Goal: Contribute content: Contribute content

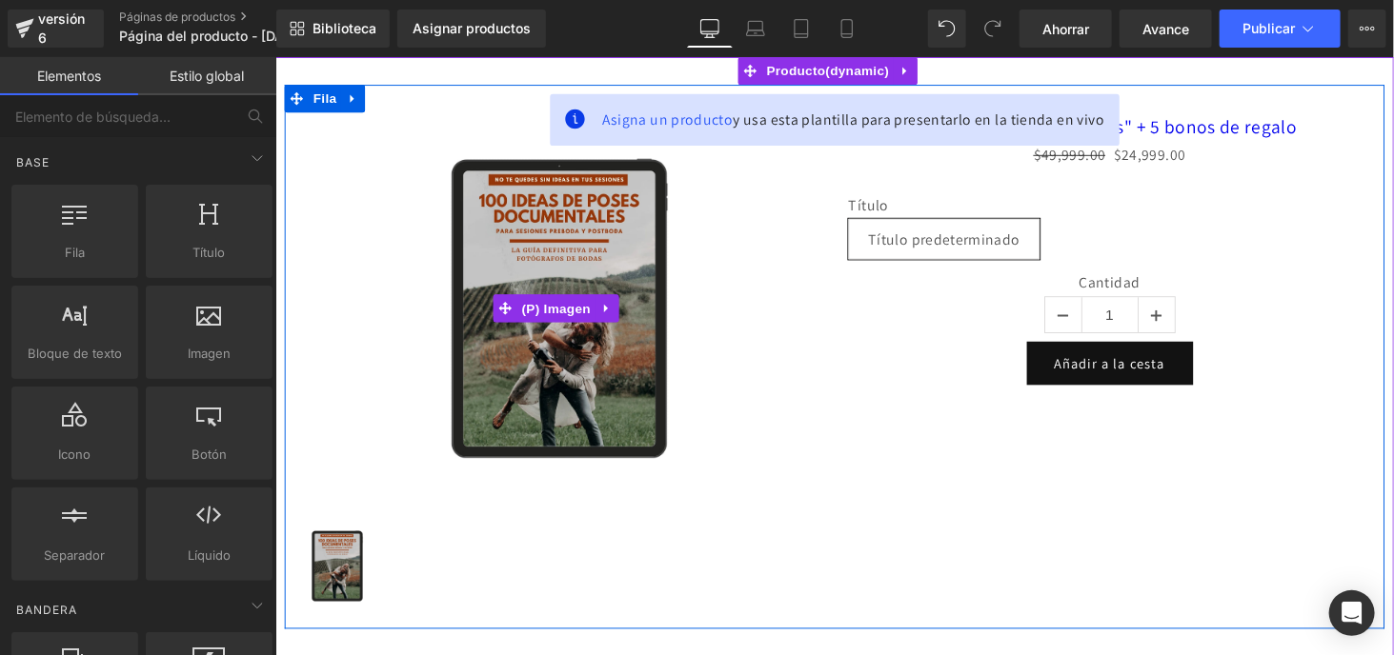
click at [804, 311] on div "Venta de liquidación" at bounding box center [567, 315] width 538 height 404
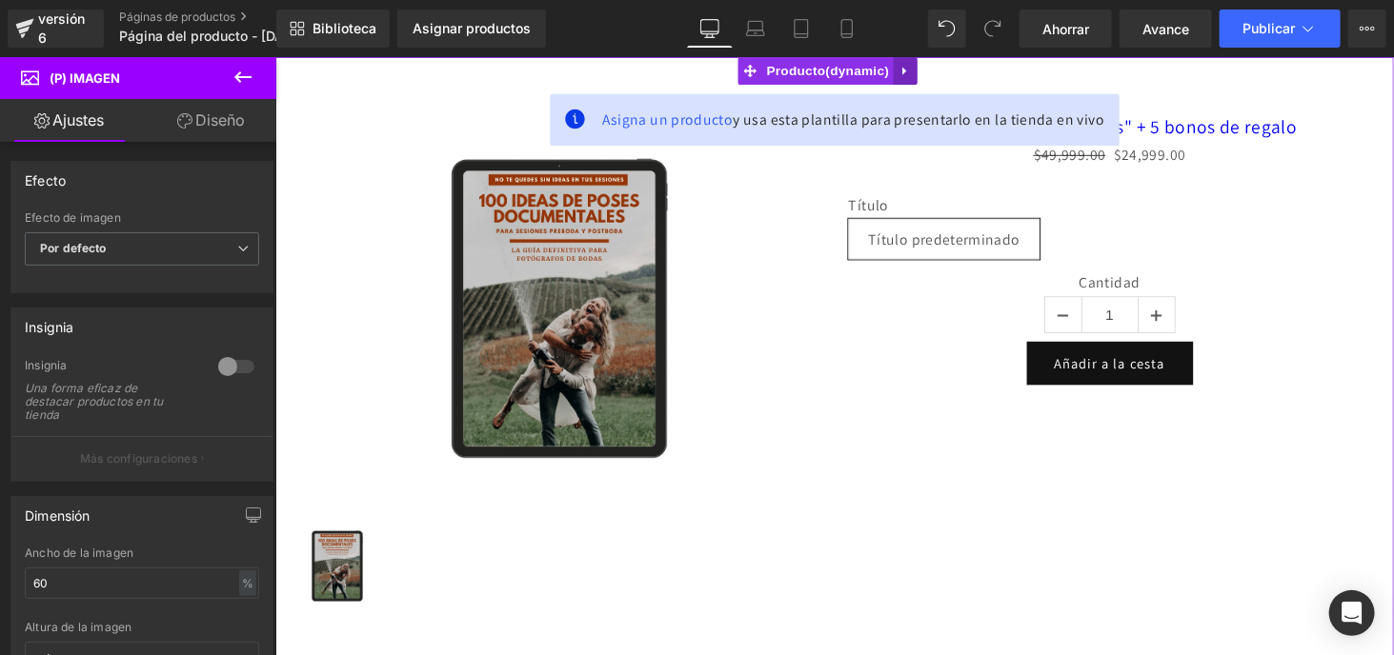
click at [924, 69] on icon at bounding box center [923, 71] width 13 height 14
click at [934, 68] on icon at bounding box center [936, 71] width 13 height 14
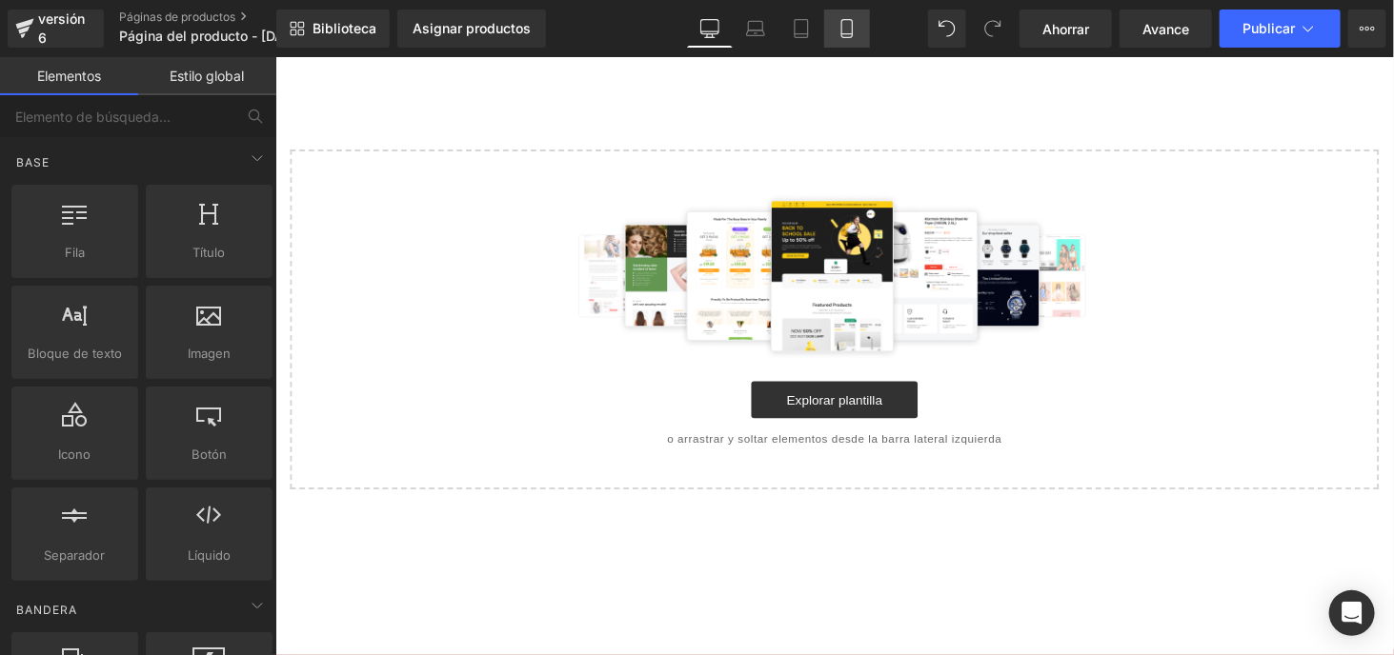
click at [854, 31] on link "Móvil" at bounding box center [847, 29] width 46 height 38
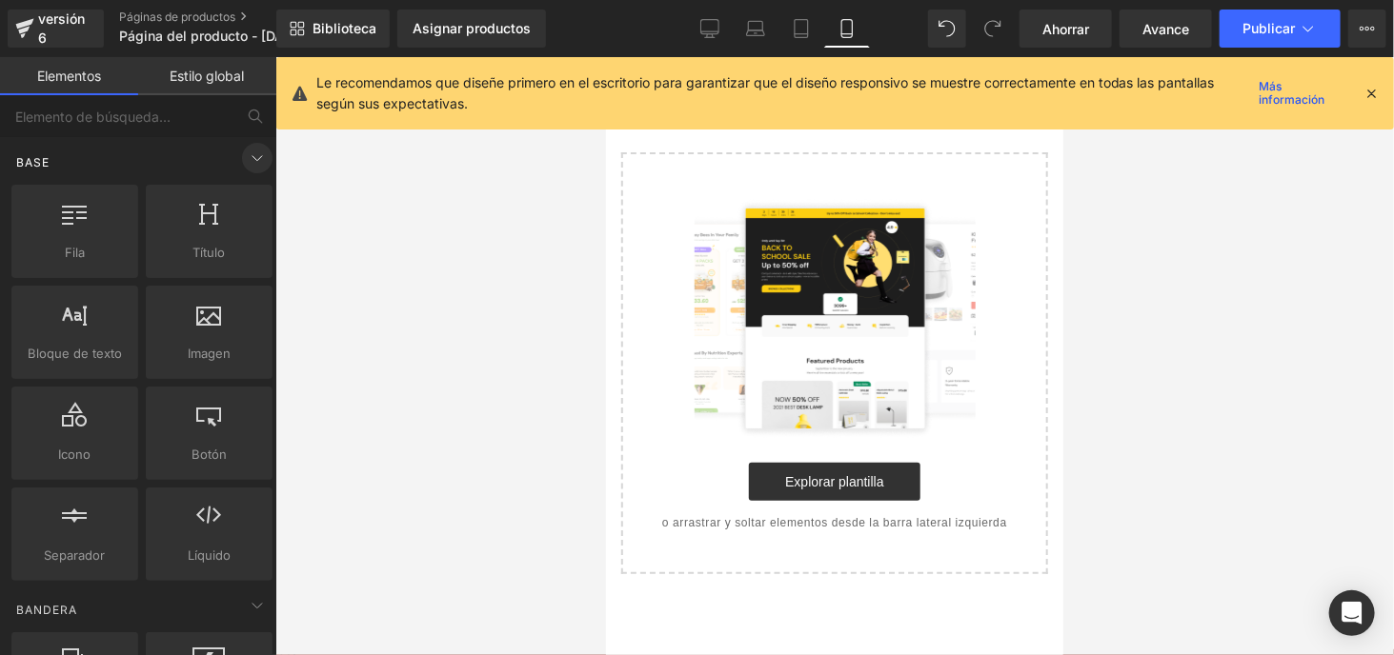
click at [246, 165] on icon at bounding box center [257, 158] width 23 height 23
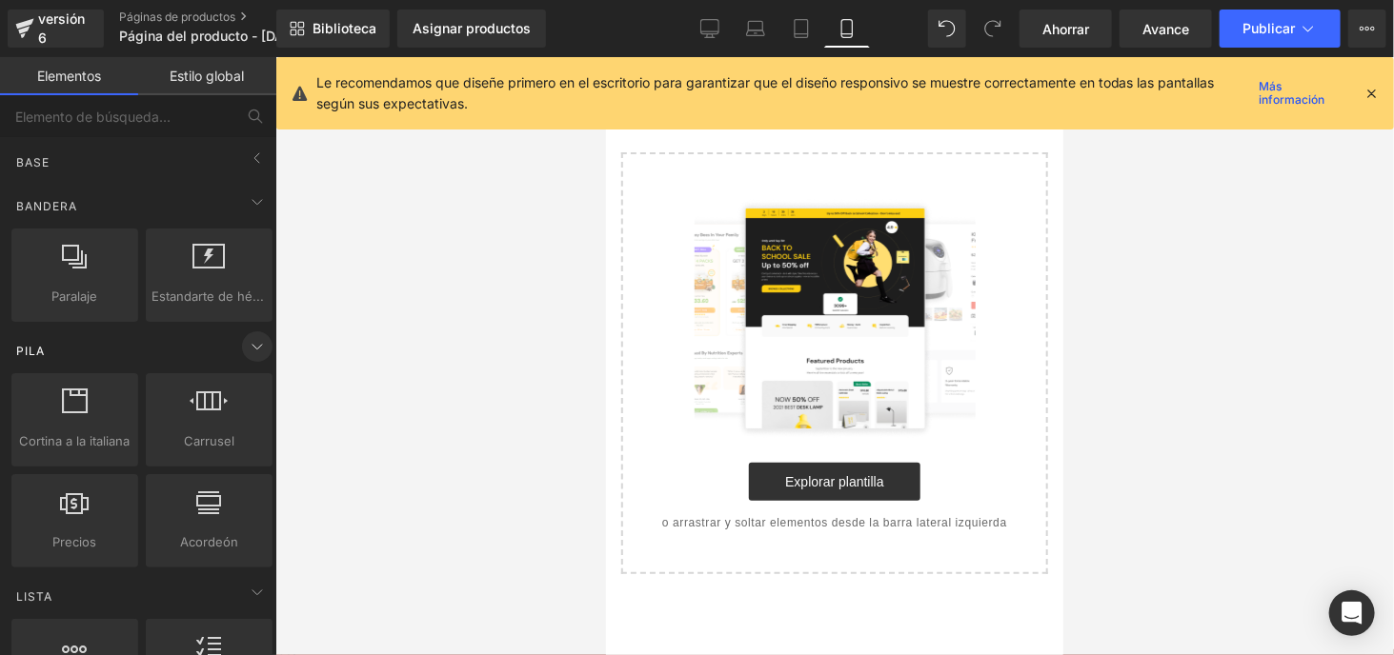
click at [251, 351] on icon at bounding box center [257, 346] width 23 height 23
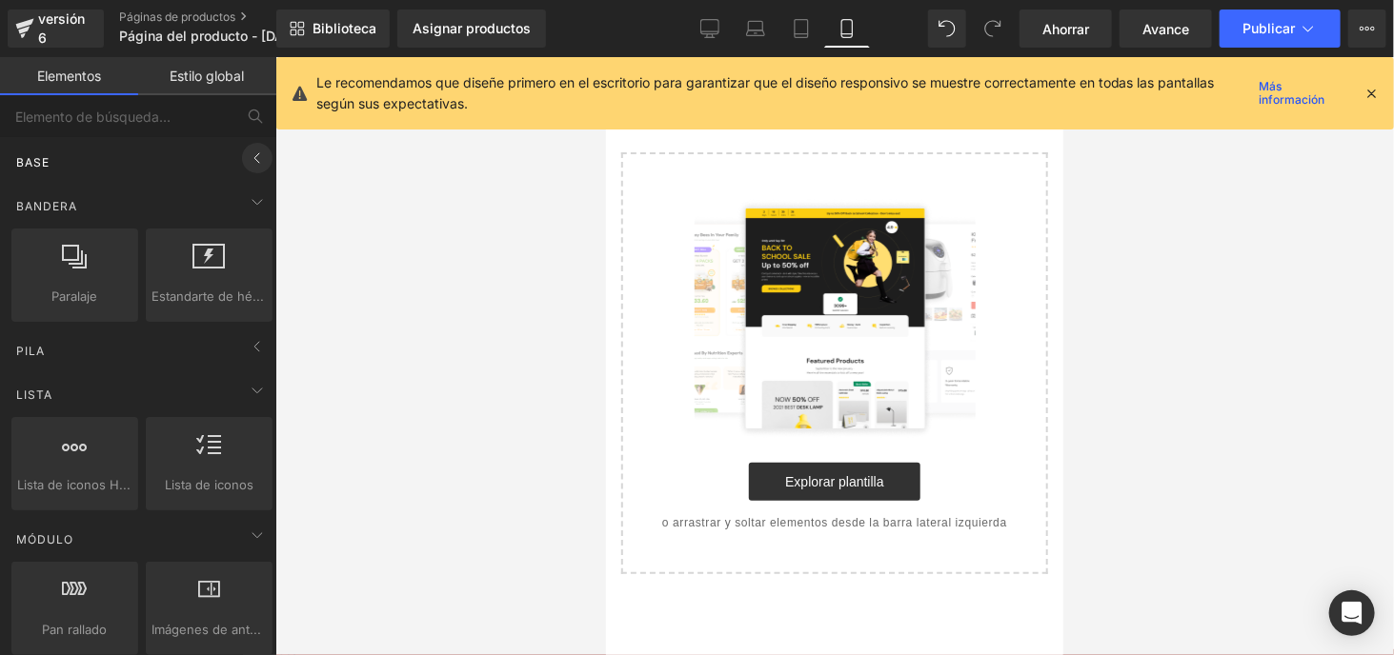
click at [246, 153] on icon at bounding box center [257, 158] width 23 height 23
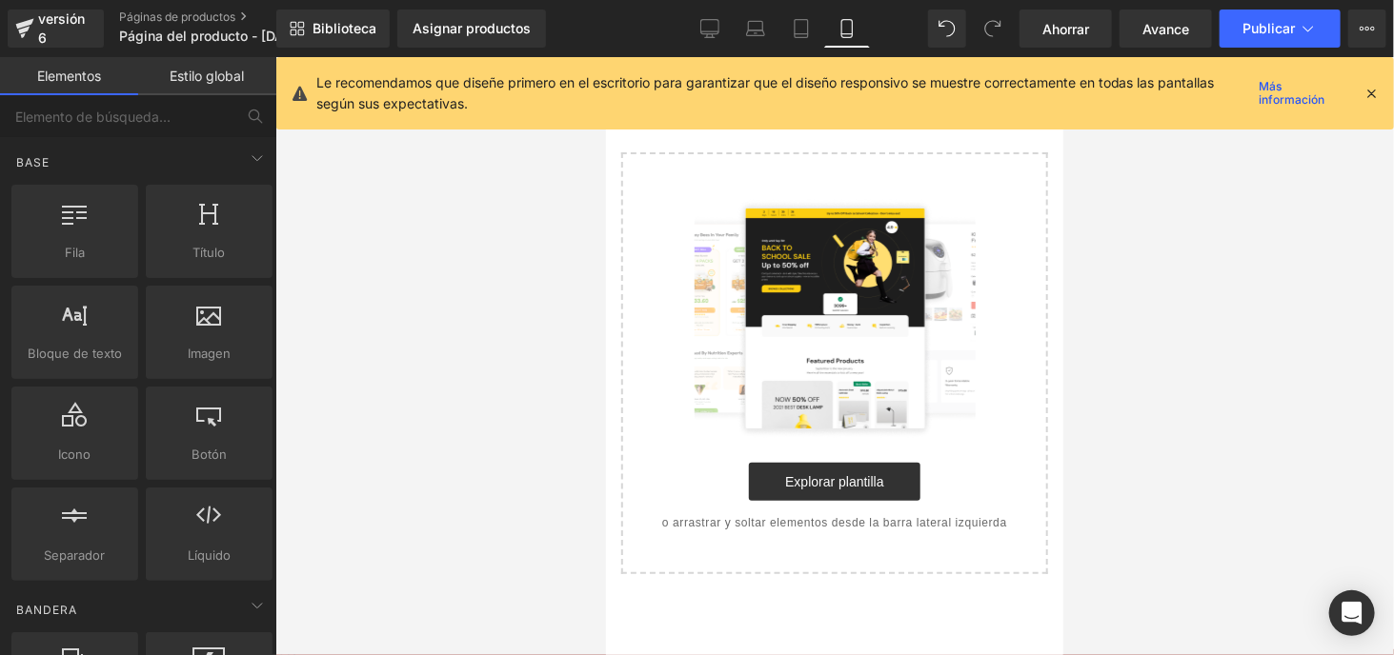
click at [1373, 90] on icon at bounding box center [1370, 93] width 17 height 17
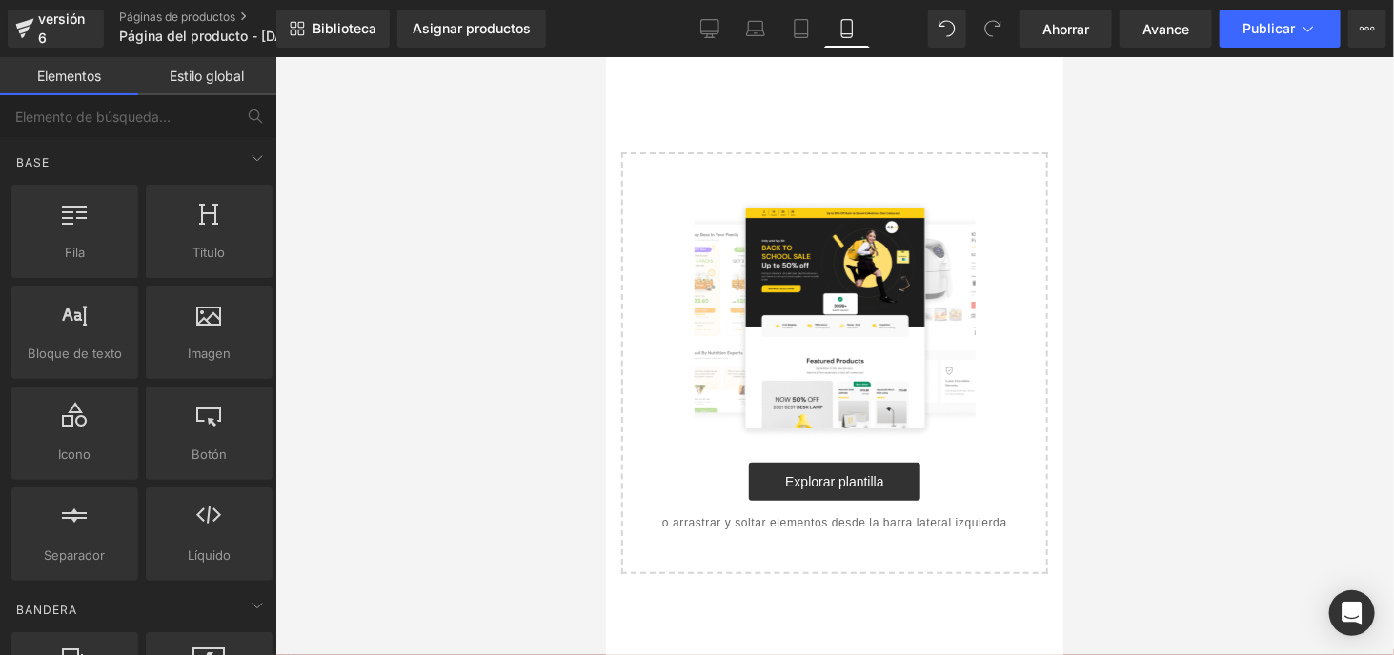
click at [826, 117] on div "Seleccione su diseño" at bounding box center [833, 314] width 457 height 517
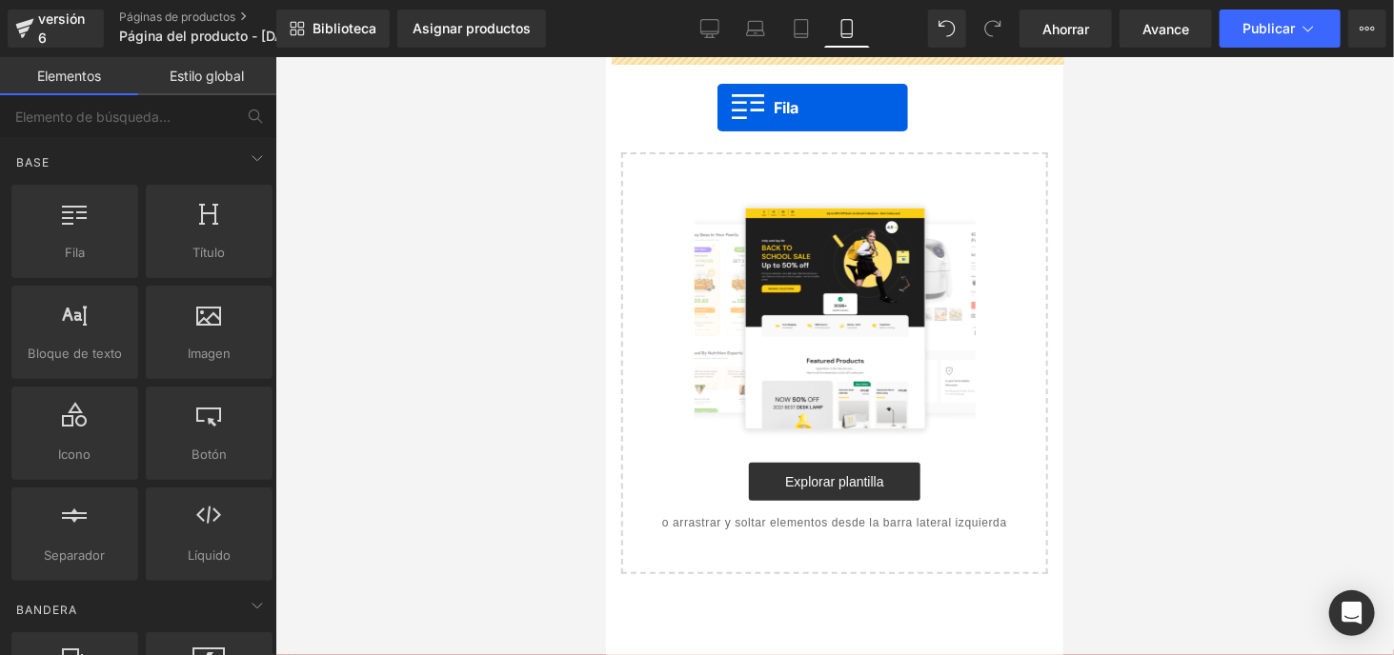
drag, startPoint x: 688, startPoint y: 280, endPoint x: 717, endPoint y: 107, distance: 175.9
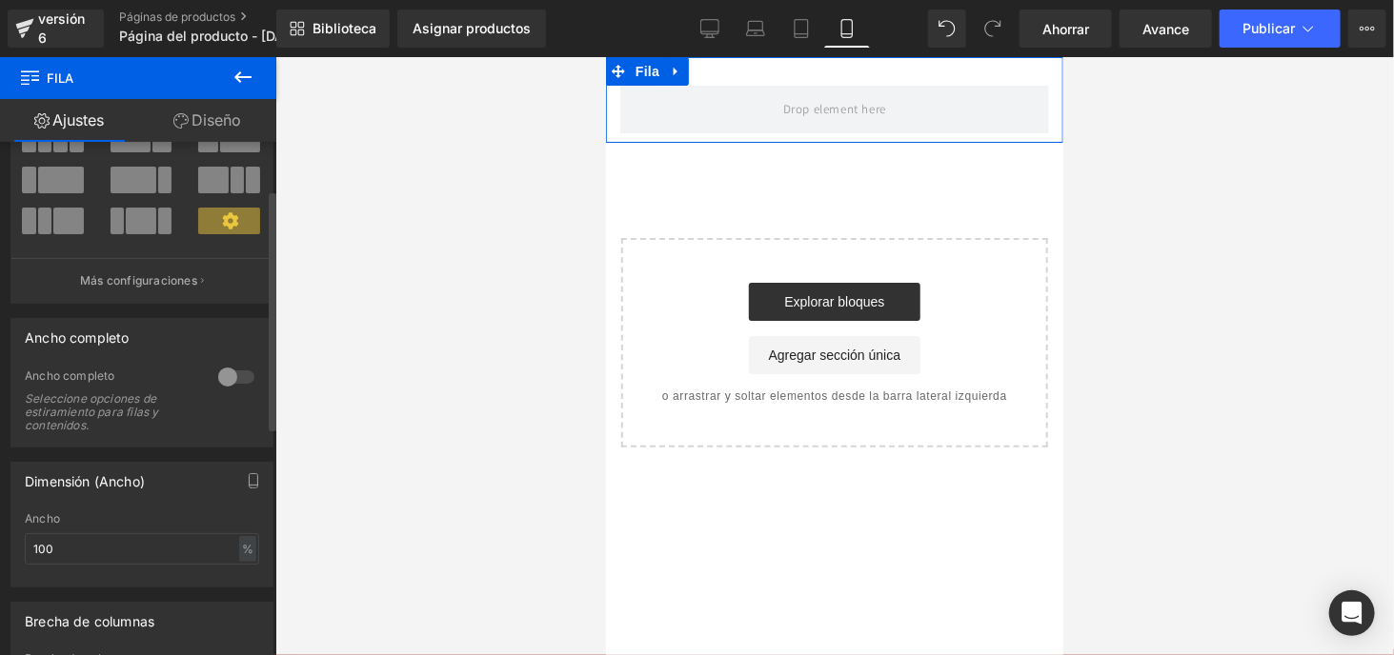
scroll to position [95, 0]
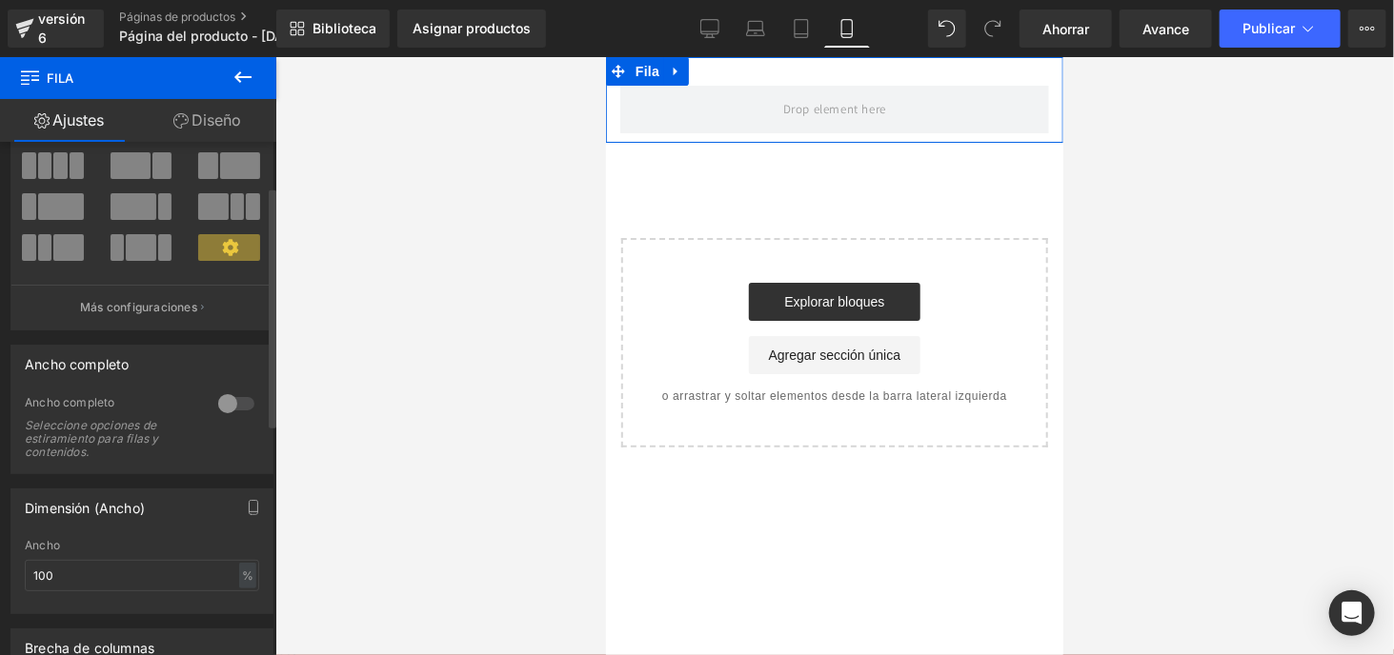
click at [232, 406] on div at bounding box center [236, 404] width 46 height 30
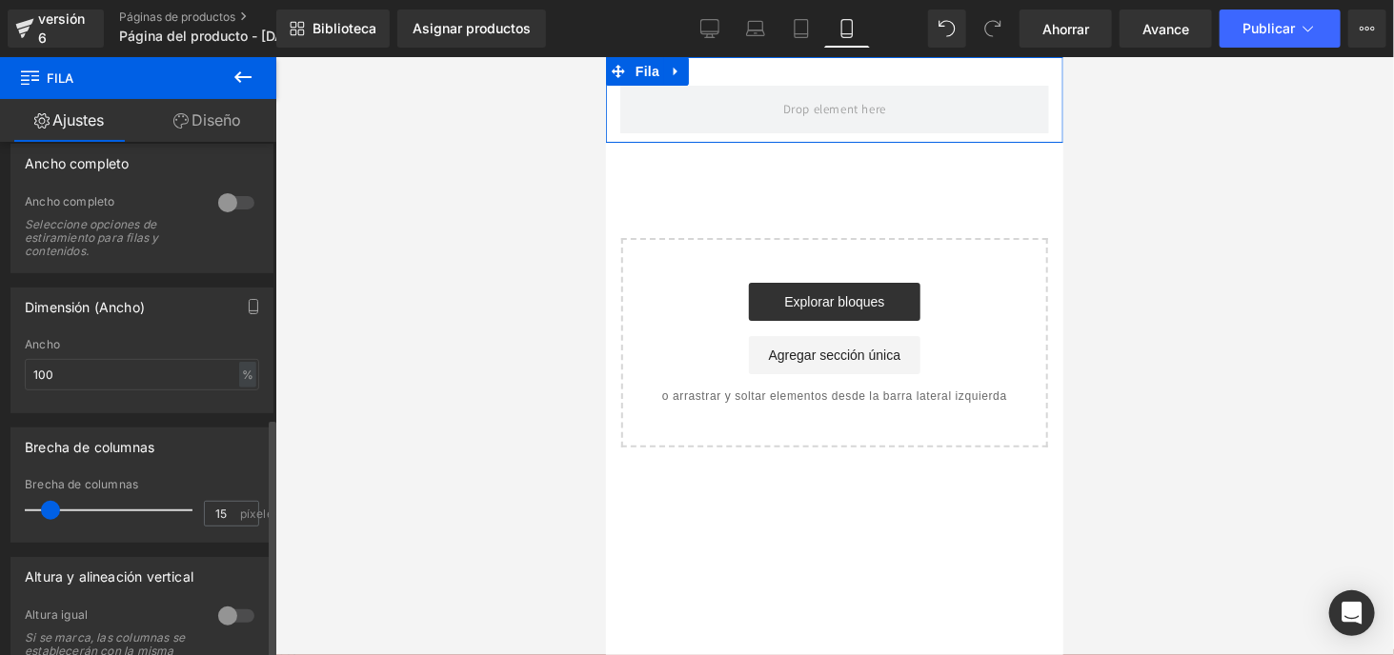
scroll to position [0, 0]
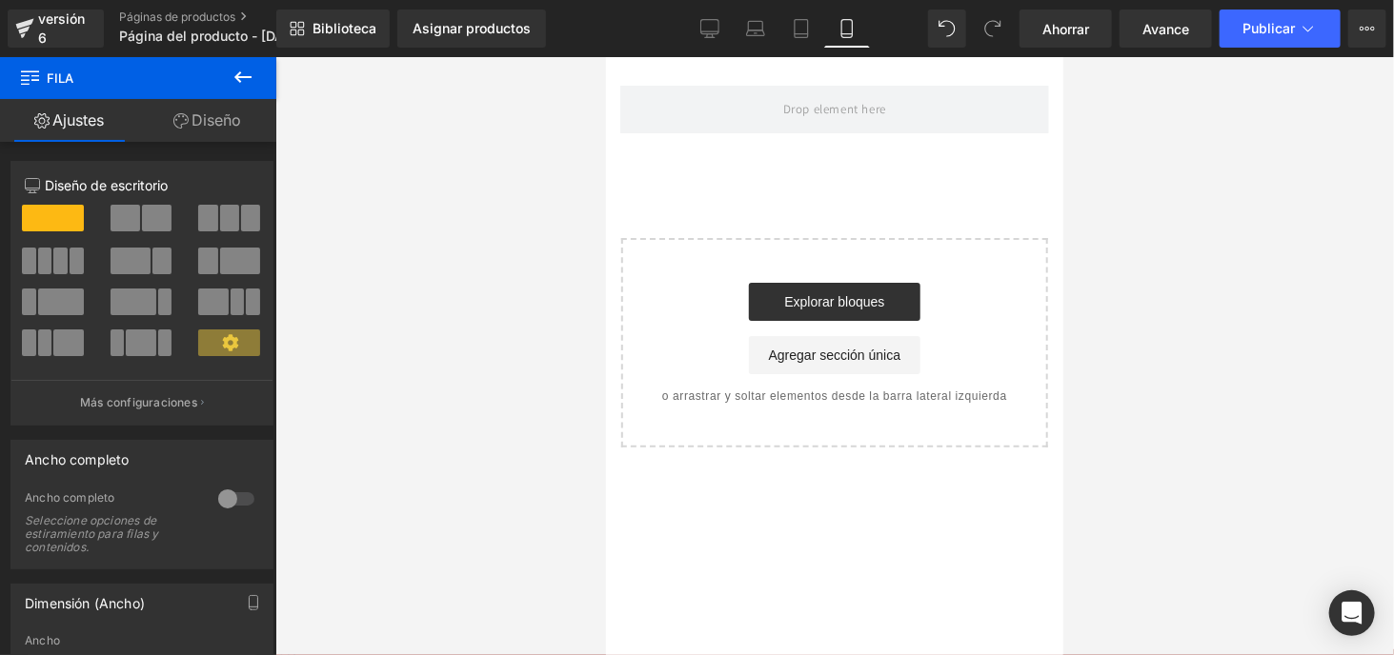
click at [241, 73] on icon at bounding box center [242, 77] width 23 height 23
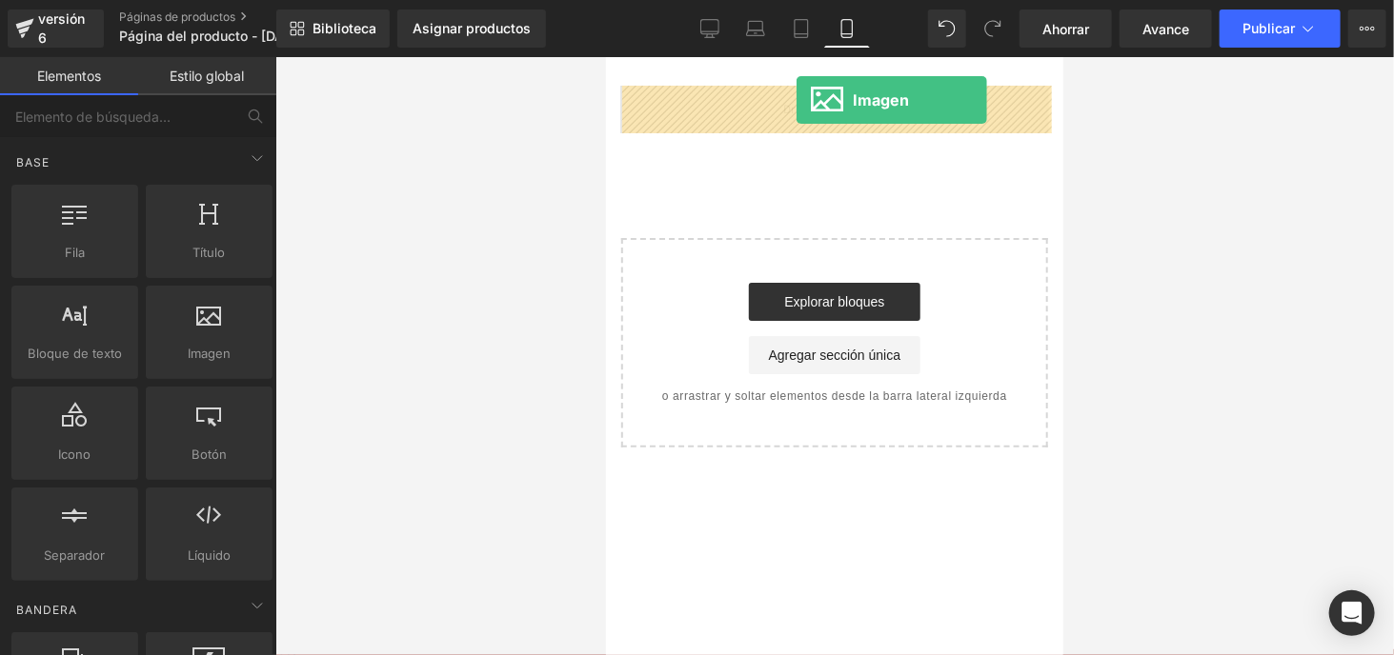
drag, startPoint x: 804, startPoint y: 397, endPoint x: 795, endPoint y: 99, distance: 298.3
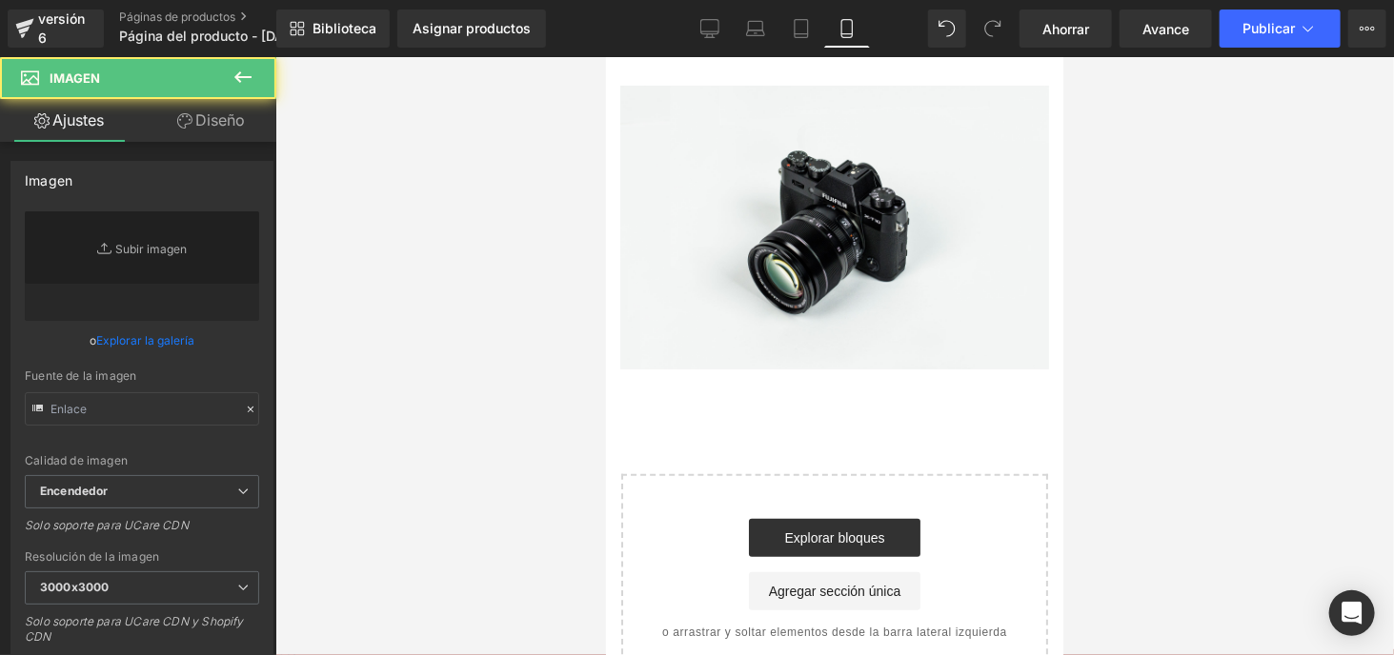
type input "//[DOMAIN_NAME][URL]"
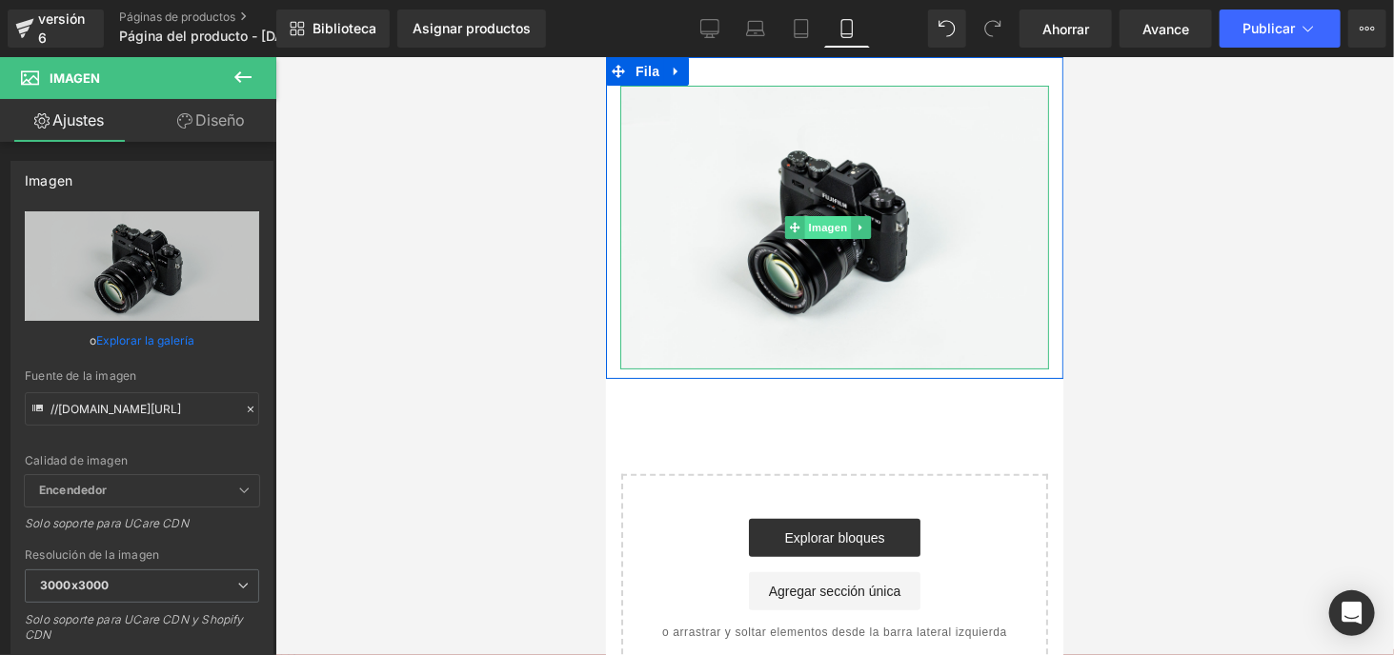
click at [826, 225] on font "Imagen" at bounding box center [826, 227] width 39 height 12
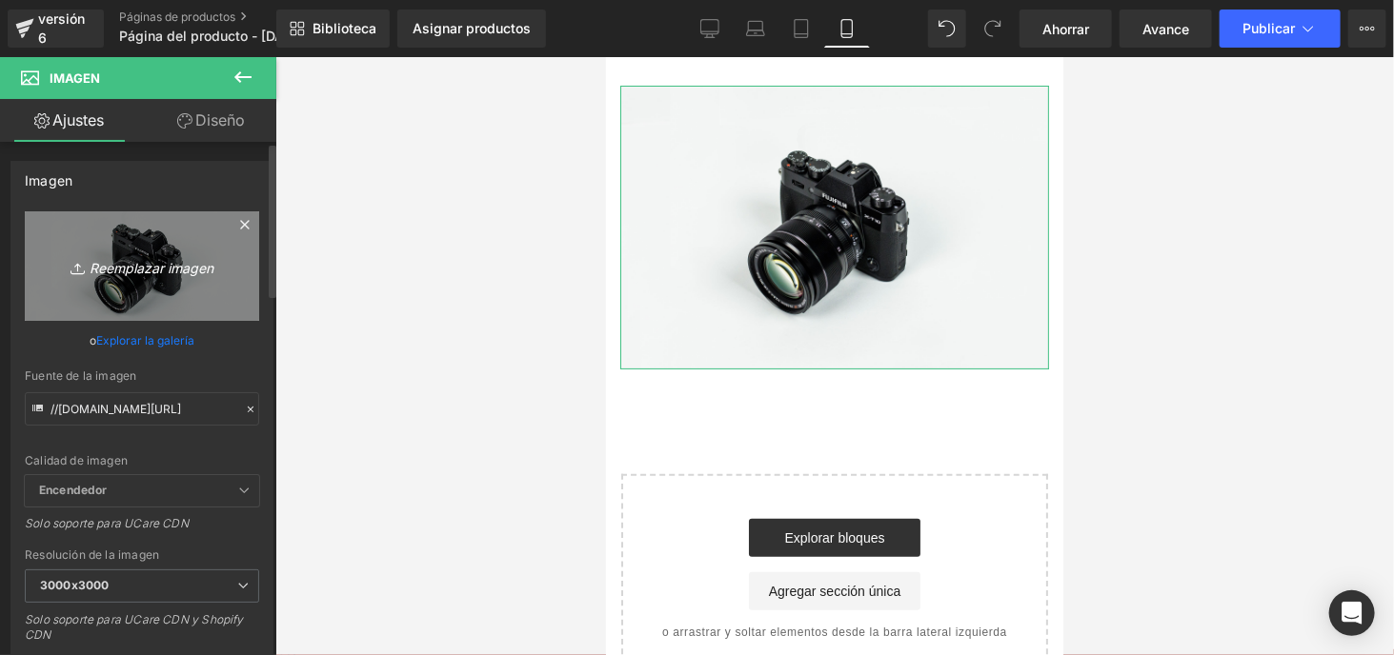
click at [113, 266] on font "Reemplazar imagen" at bounding box center [152, 268] width 124 height 16
type input "C:\fakepath\LANDING 100 IDEAS.webp"
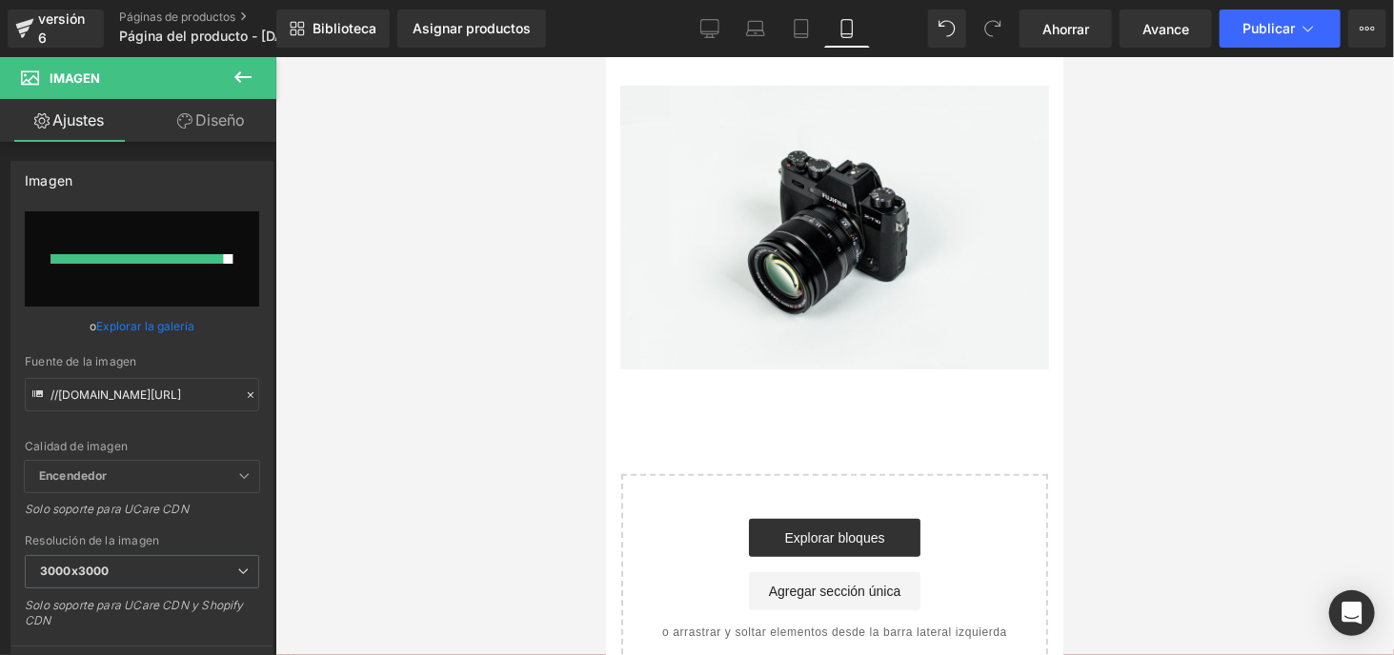
type input "[URL][DOMAIN_NAME]"
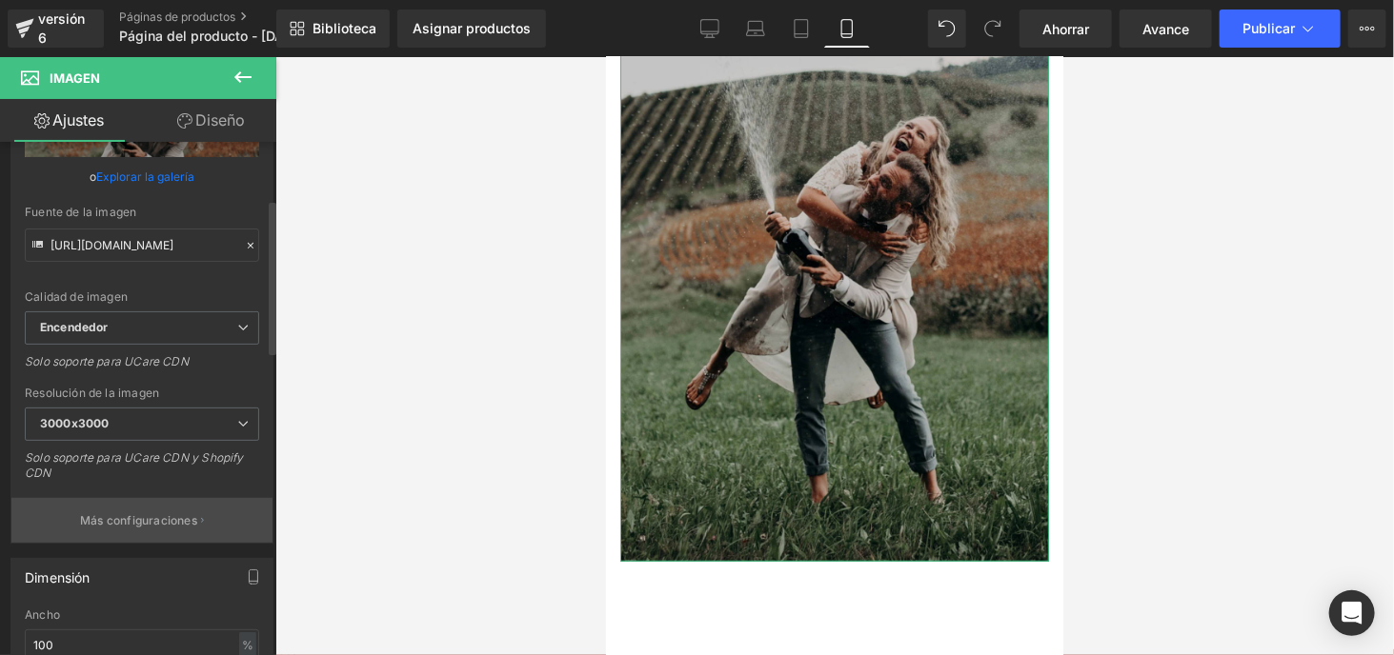
scroll to position [191, 0]
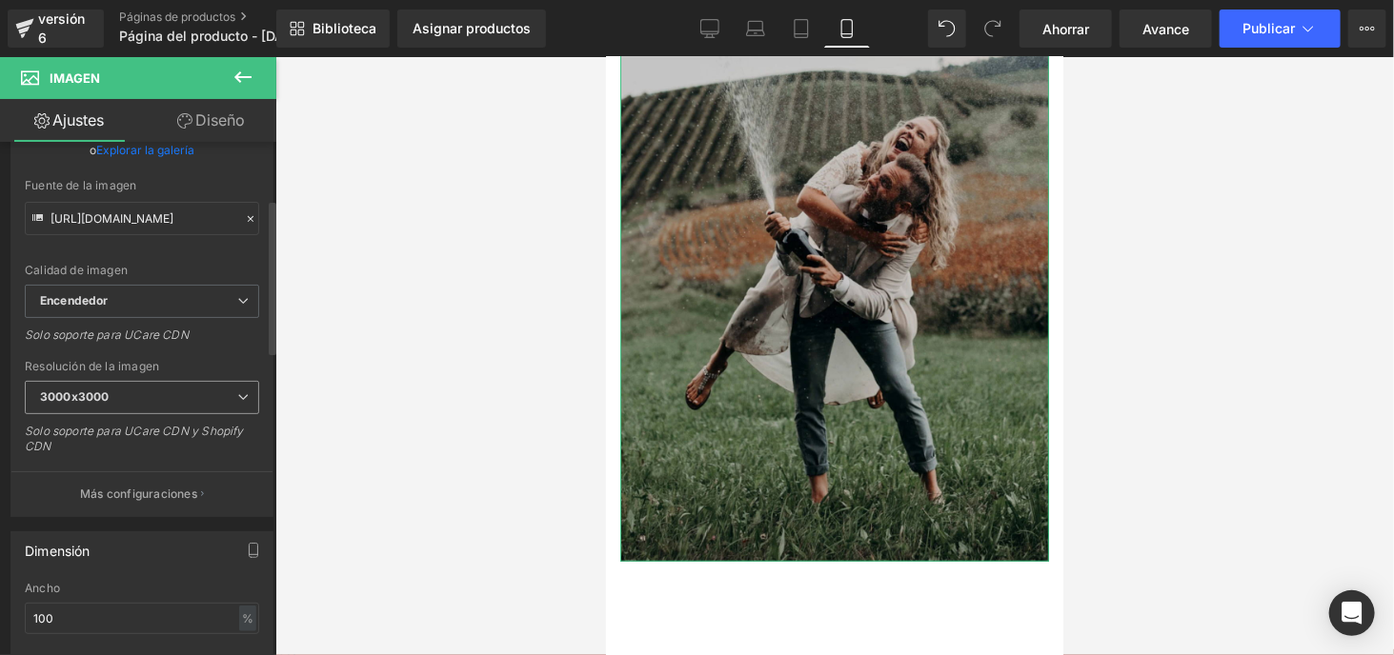
click at [205, 394] on span "3000x3000" at bounding box center [142, 397] width 234 height 33
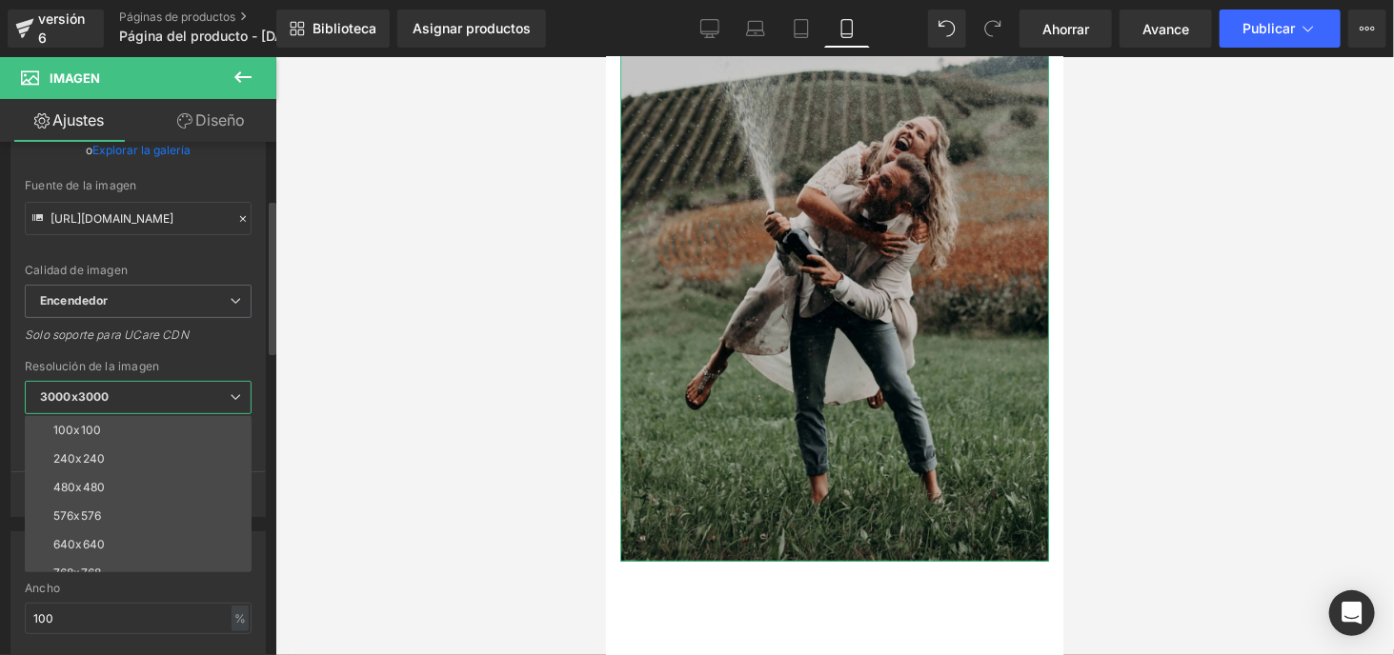
click at [229, 360] on div "Resolución de la imagen" at bounding box center [138, 366] width 227 height 13
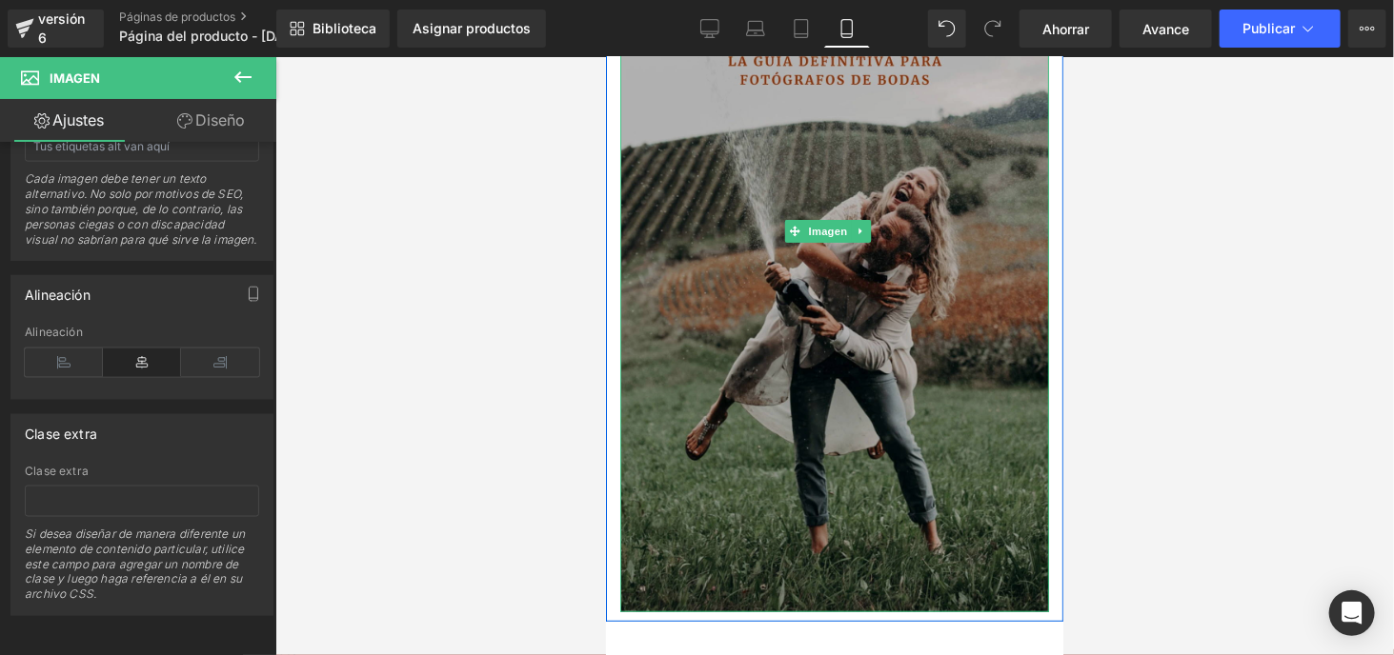
scroll to position [381, 0]
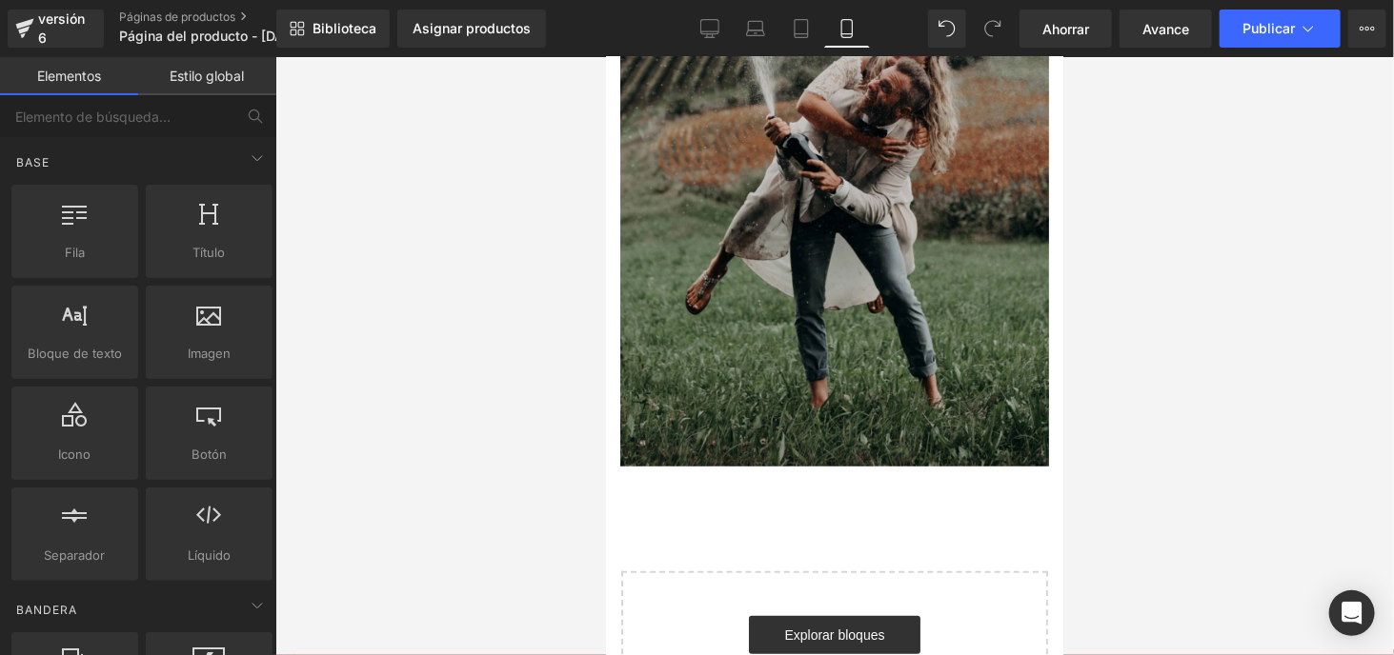
click at [835, 482] on div "Imagen Fila Seleccione su diseño" at bounding box center [833, 227] width 457 height 1105
click at [806, 467] on div "Imagen Fila Seleccione su diseño" at bounding box center [833, 227] width 457 height 1105
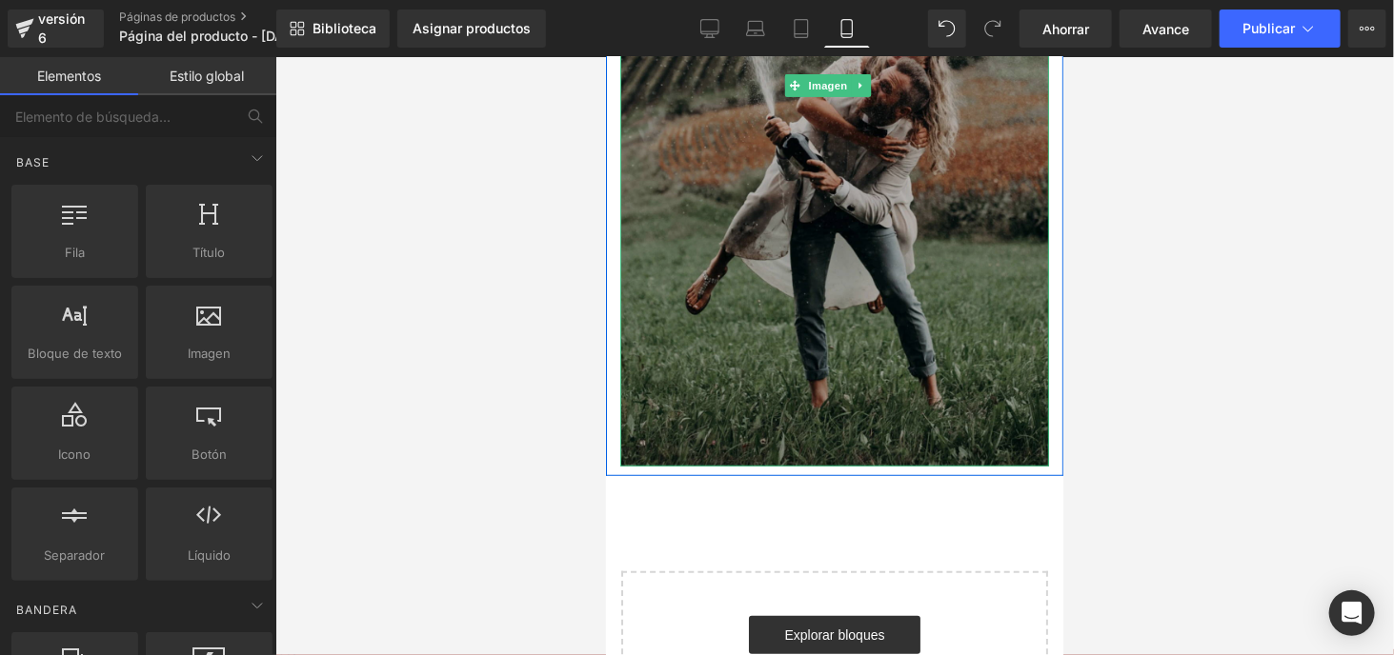
click at [819, 406] on img at bounding box center [833, 85] width 429 height 762
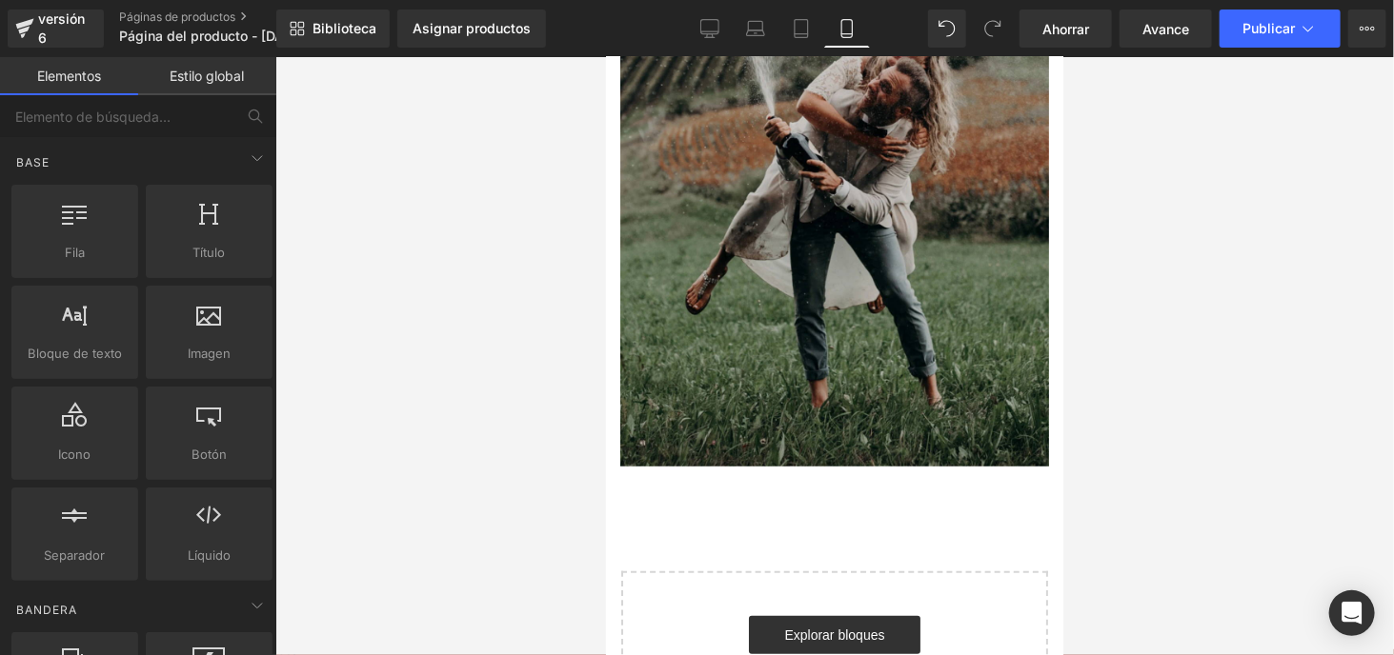
click at [810, 505] on div "Imagen Fila Seleccione su diseño" at bounding box center [833, 227] width 457 height 1105
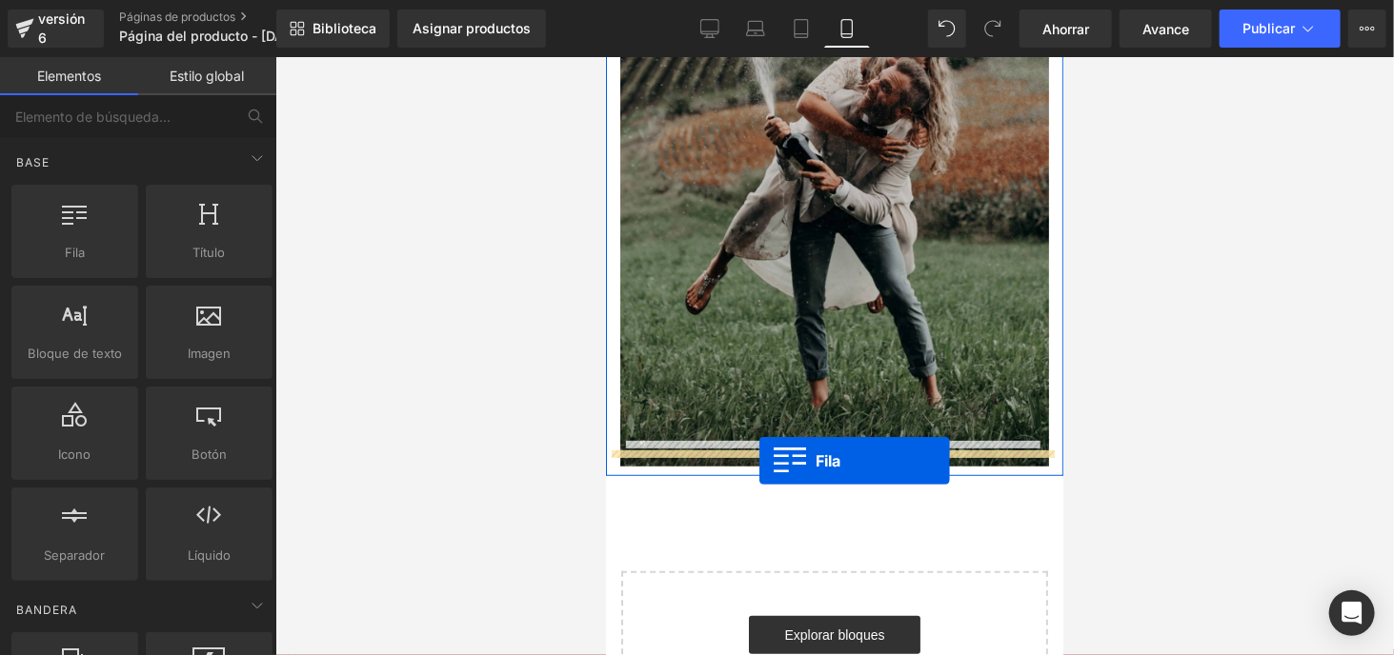
drag, startPoint x: 675, startPoint y: 283, endPoint x: 758, endPoint y: 460, distance: 195.6
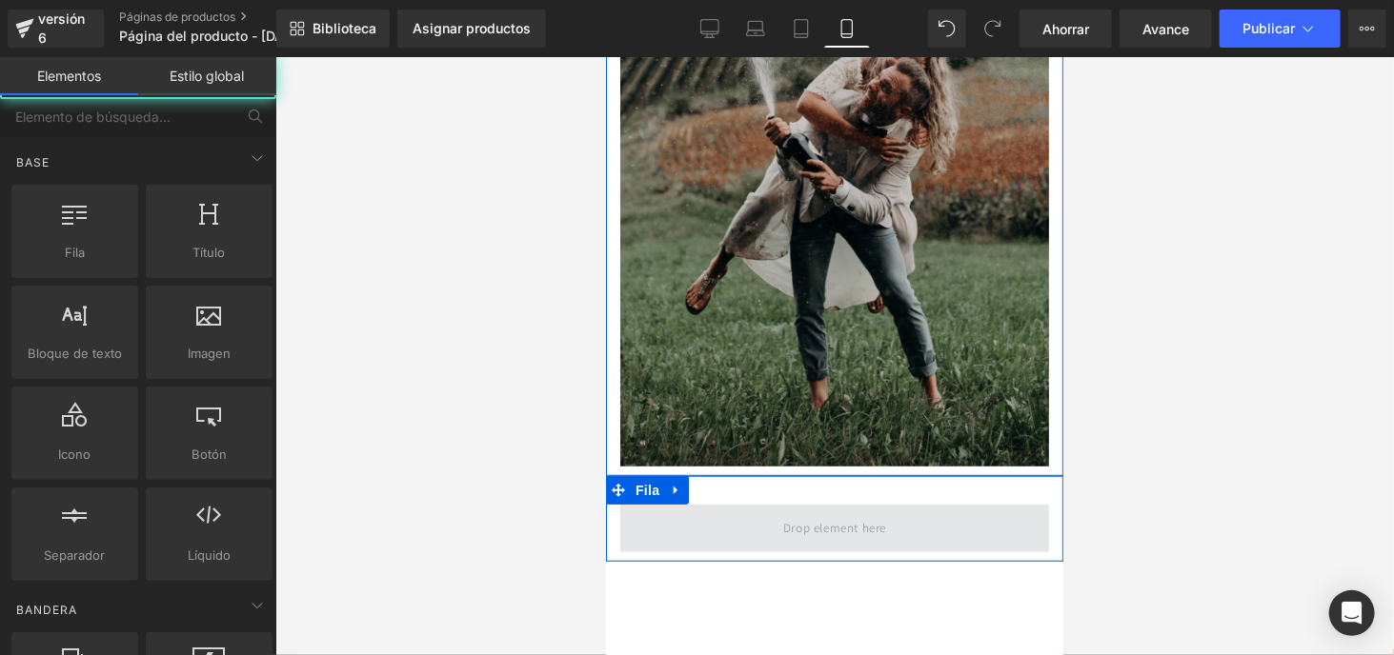
click at [819, 512] on span at bounding box center [833, 527] width 116 height 31
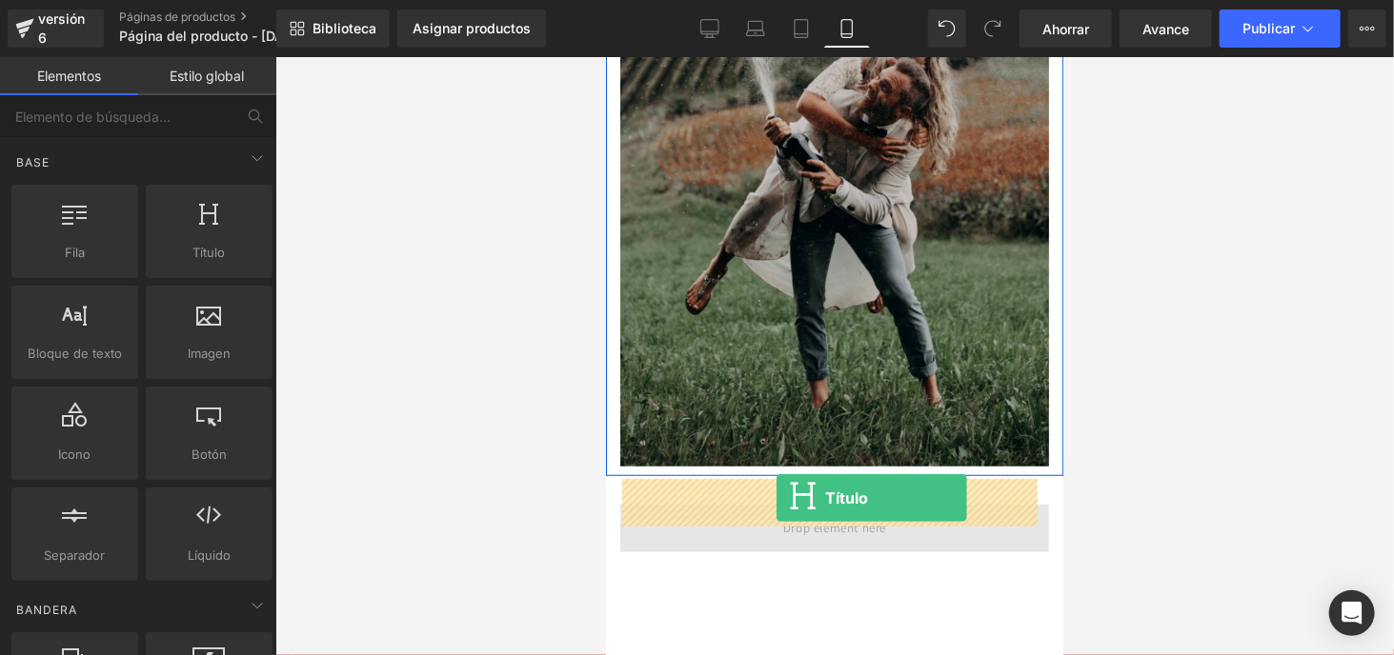
drag, startPoint x: 803, startPoint y: 283, endPoint x: 775, endPoint y: 497, distance: 216.1
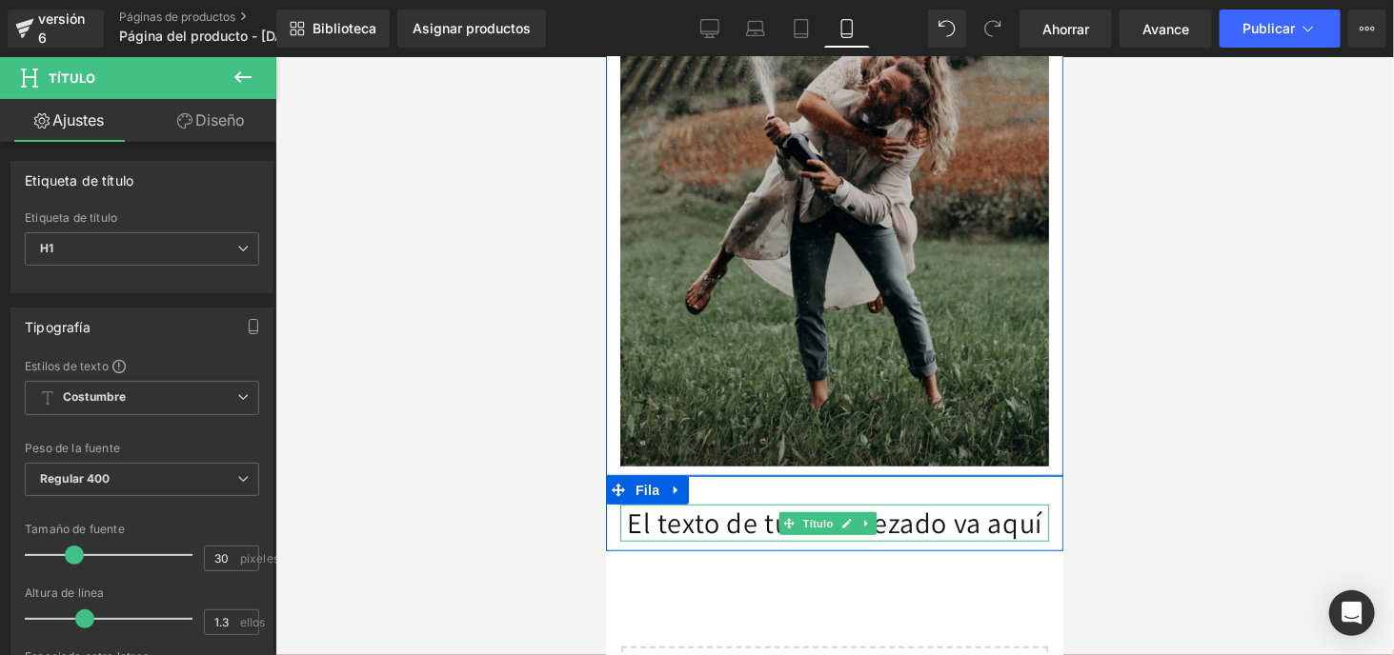
click at [869, 541] on h1 "El texto de tu encabezado va aquí" at bounding box center [833, 522] width 429 height 37
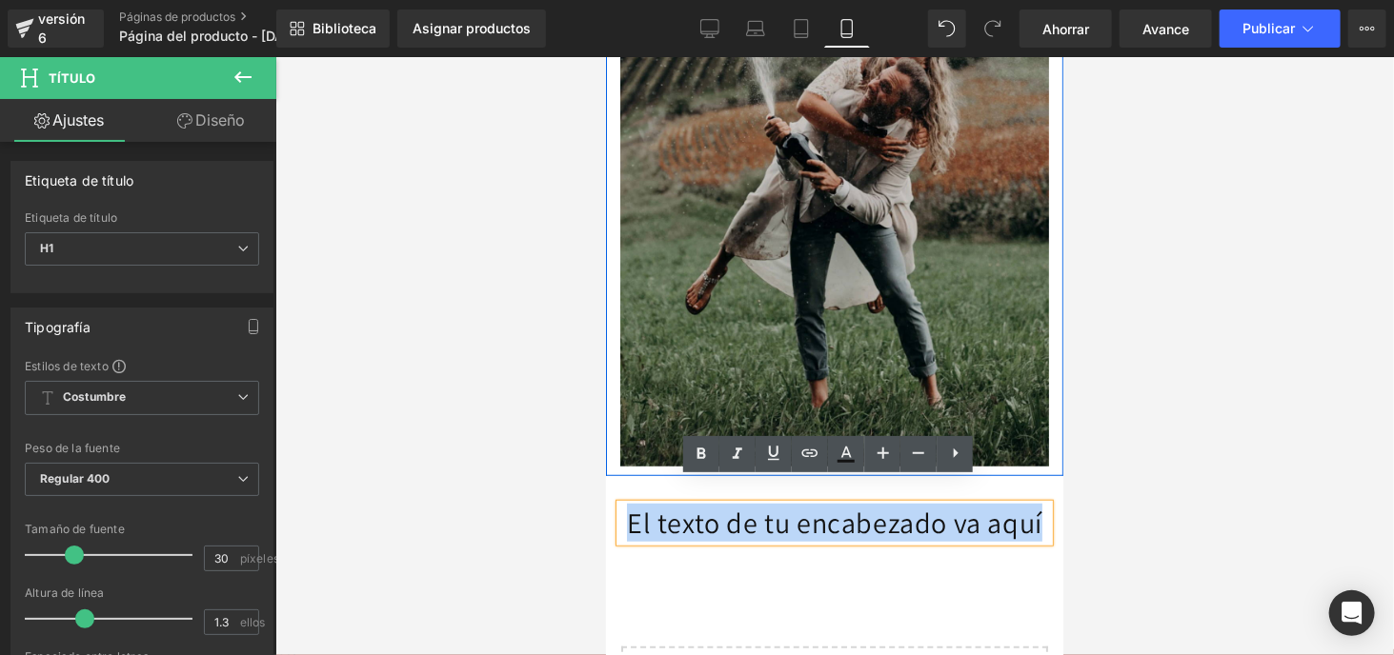
drag, startPoint x: 867, startPoint y: 540, endPoint x: 637, endPoint y: 497, distance: 233.5
click at [637, 504] on h1 "El texto de tu encabezado va aquí" at bounding box center [833, 522] width 429 height 37
